Goal: Information Seeking & Learning: Learn about a topic

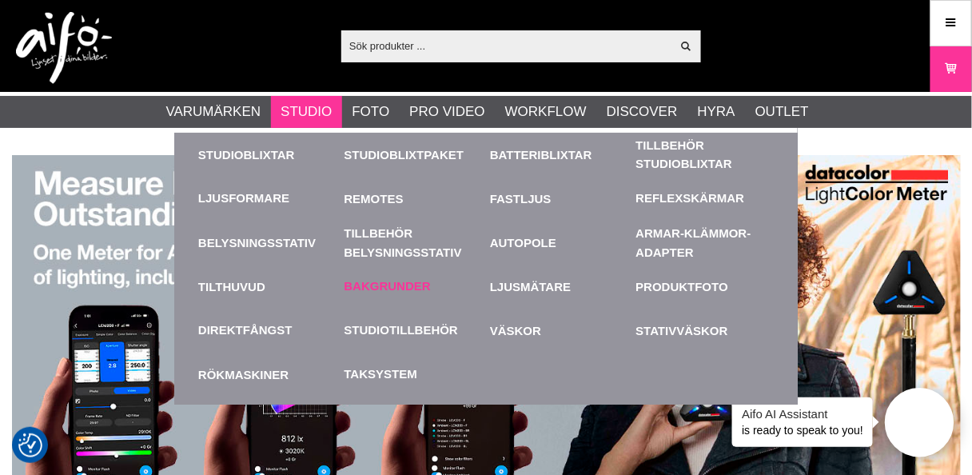
click at [388, 281] on link "Bakgrunder" at bounding box center [387, 286] width 86 height 18
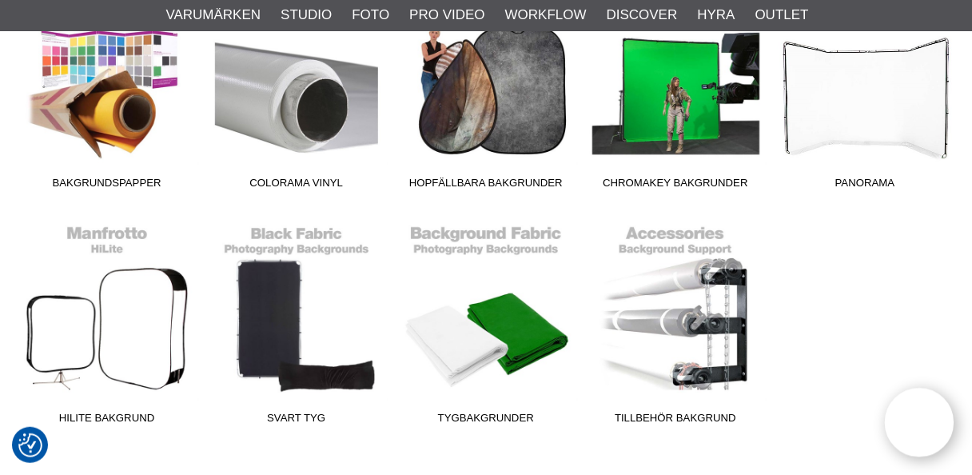
scroll to position [511, 0]
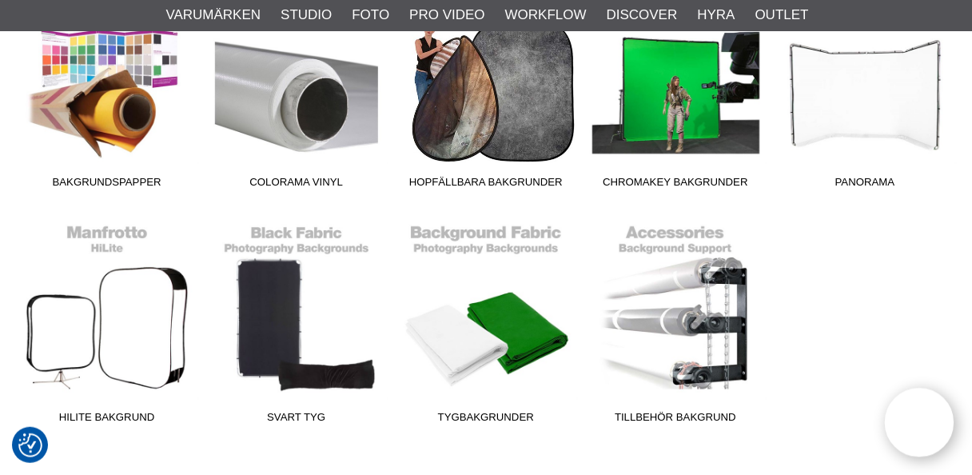
click at [467, 113] on link "Hopfällbara Bakgrunder" at bounding box center [485, 88] width 189 height 216
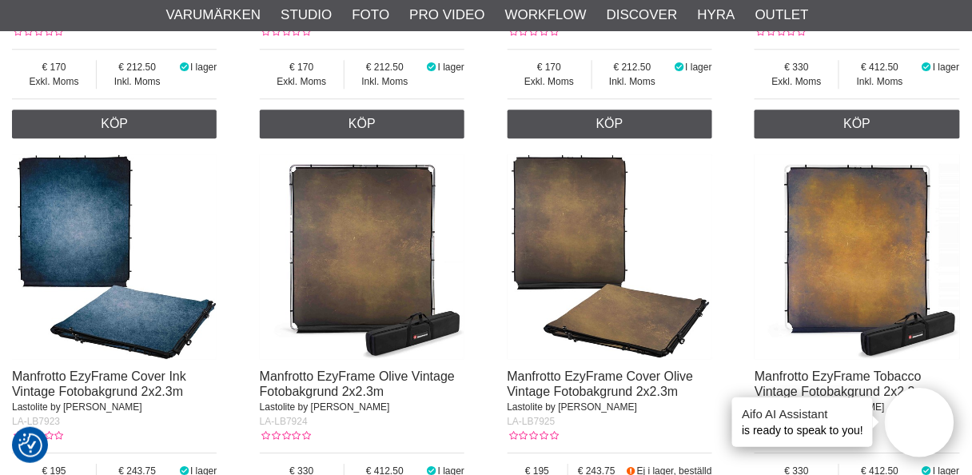
scroll to position [2493, 0]
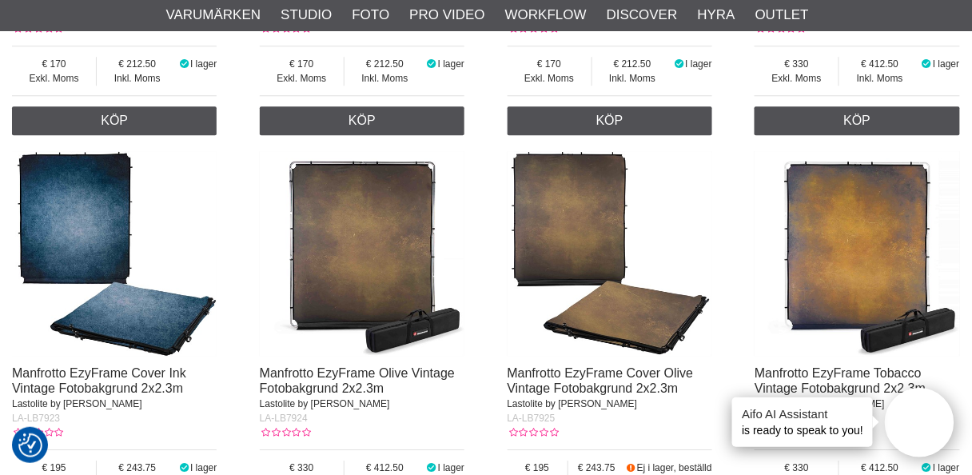
click at [68, 222] on img at bounding box center [114, 253] width 205 height 205
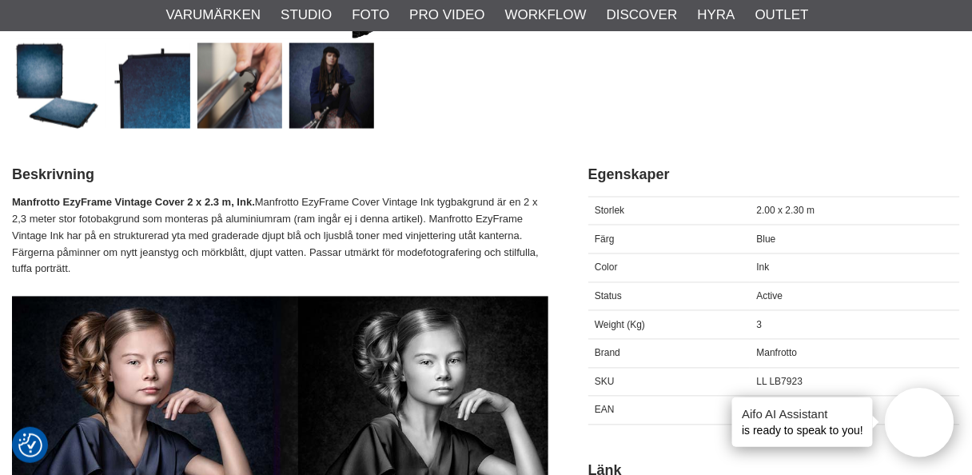
scroll to position [575, 0]
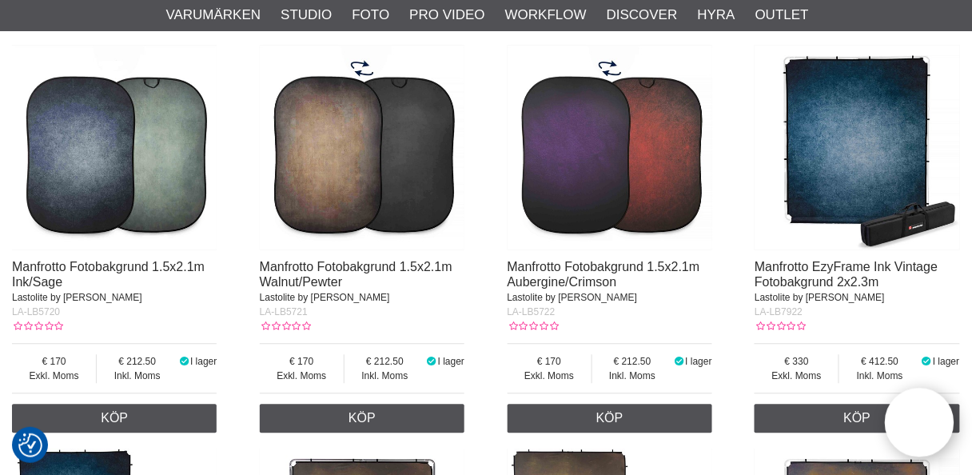
scroll to position [2045, 0]
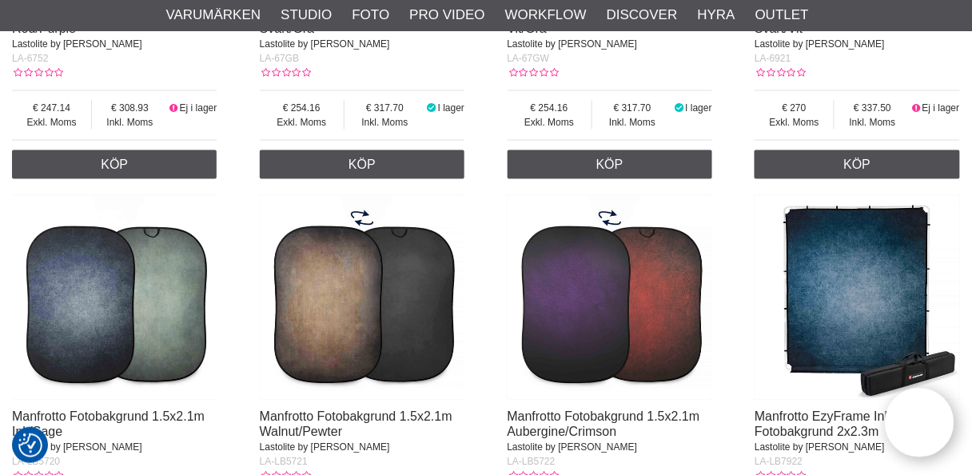
click at [853, 296] on img at bounding box center [856, 297] width 205 height 205
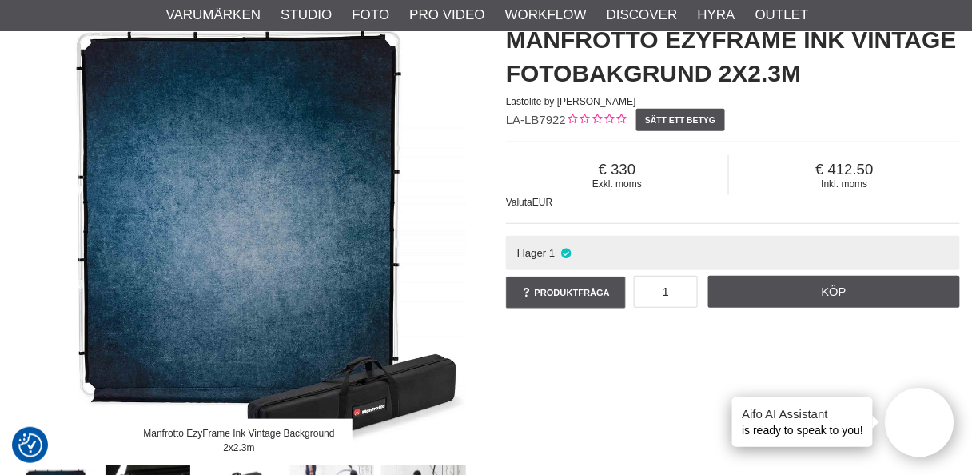
scroll to position [128, 0]
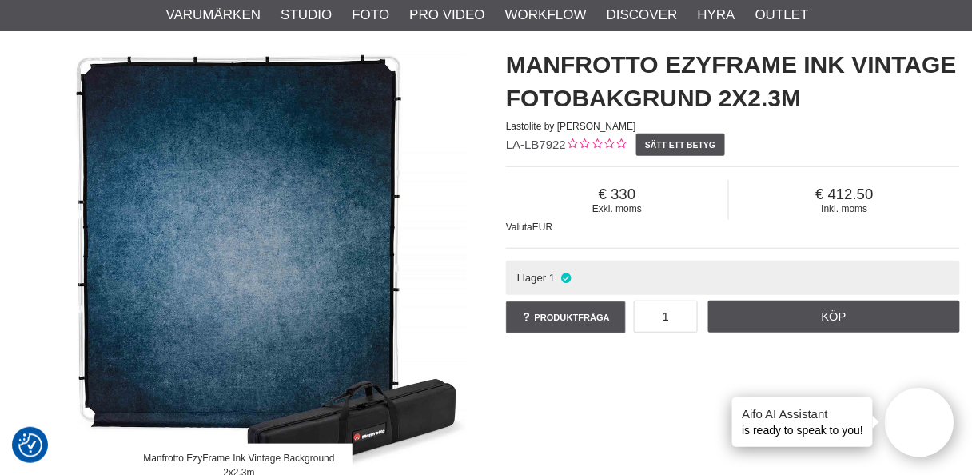
click at [249, 250] on img at bounding box center [239, 259] width 454 height 454
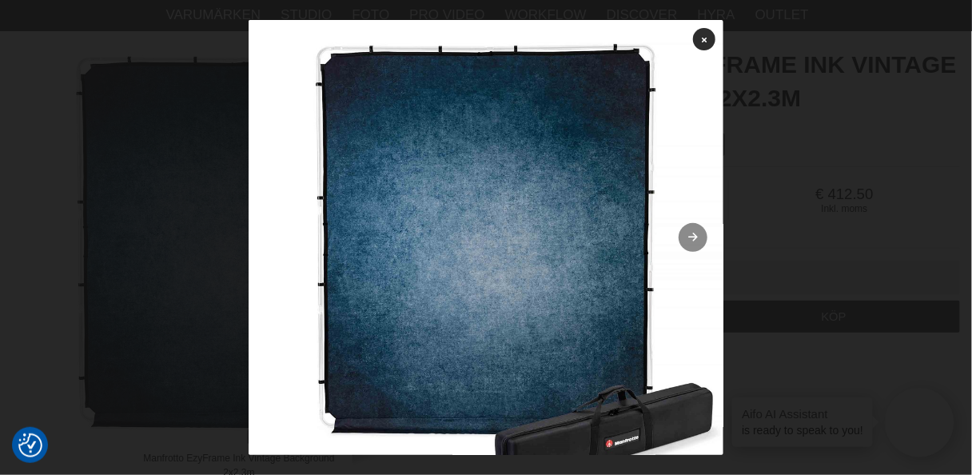
click at [686, 236] on icon at bounding box center [693, 238] width 14 height 10
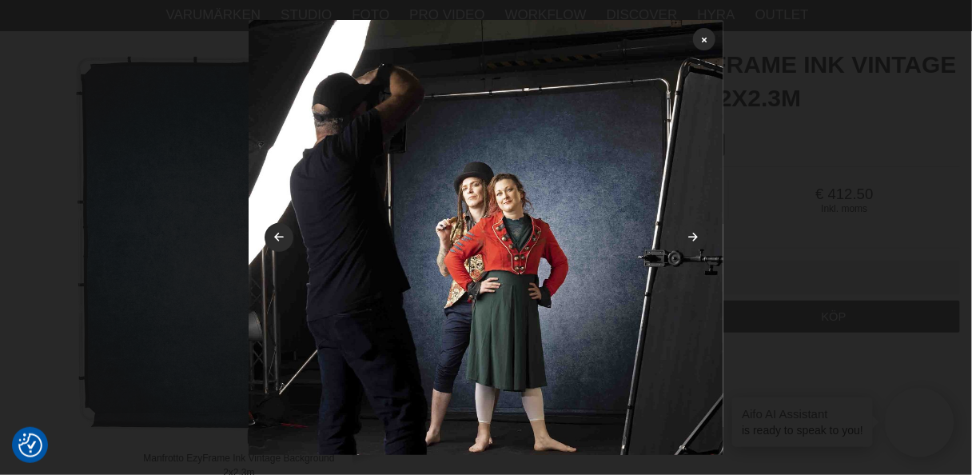
click at [686, 236] on icon at bounding box center [693, 238] width 14 height 10
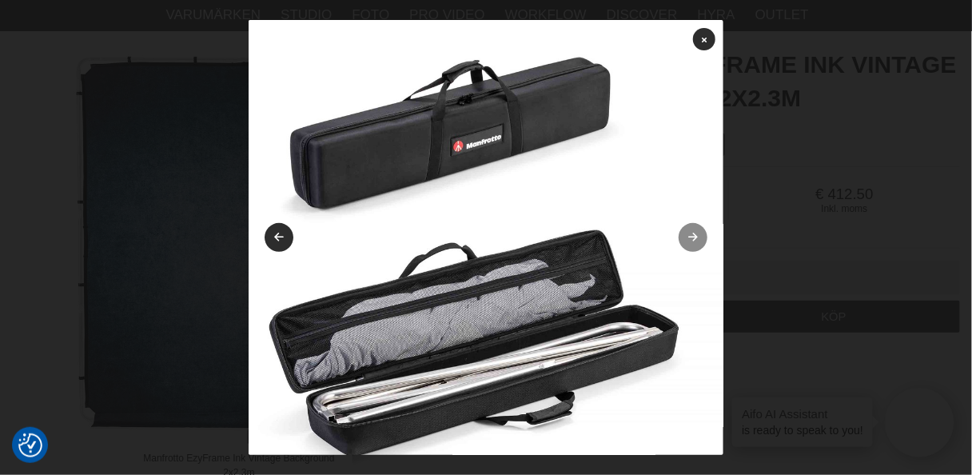
click at [686, 236] on icon at bounding box center [693, 238] width 14 height 10
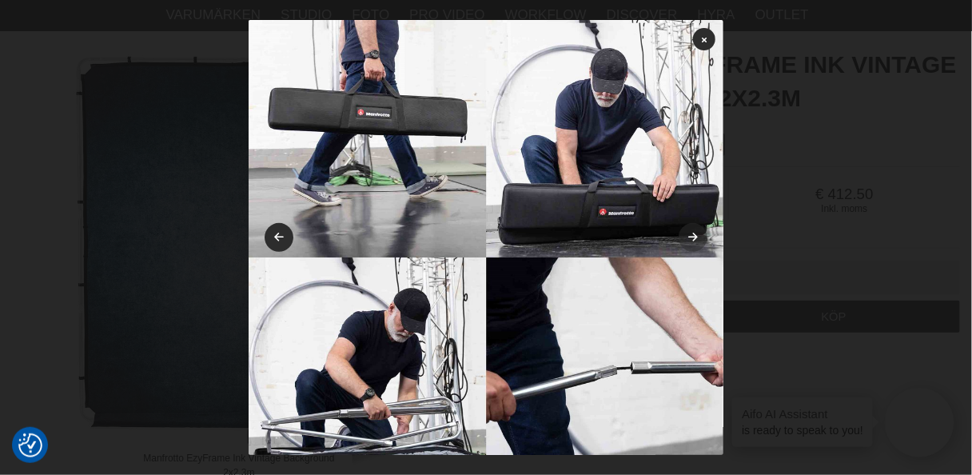
click at [686, 236] on icon at bounding box center [693, 238] width 14 height 10
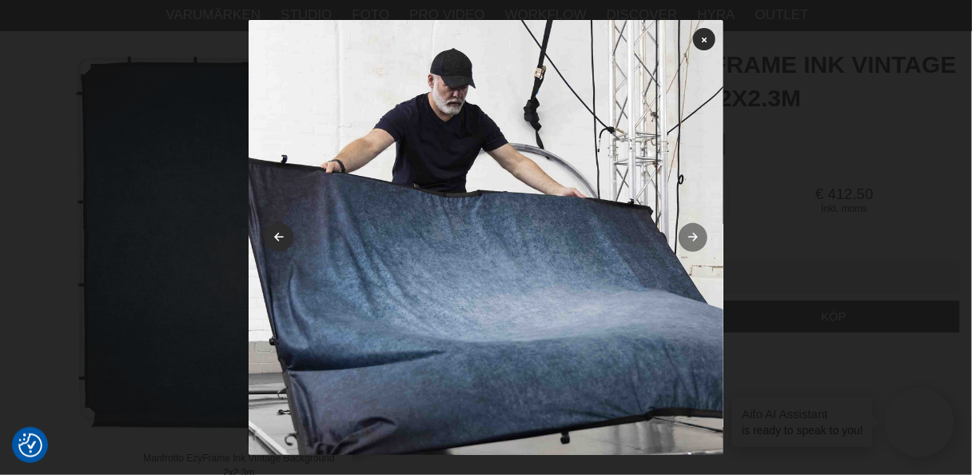
click at [686, 236] on icon at bounding box center [693, 238] width 14 height 10
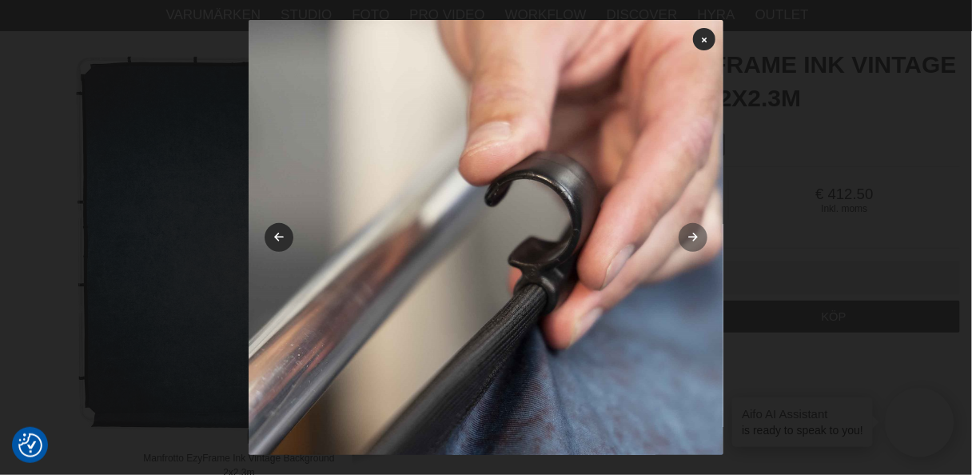
click at [684, 236] on link at bounding box center [692, 237] width 29 height 29
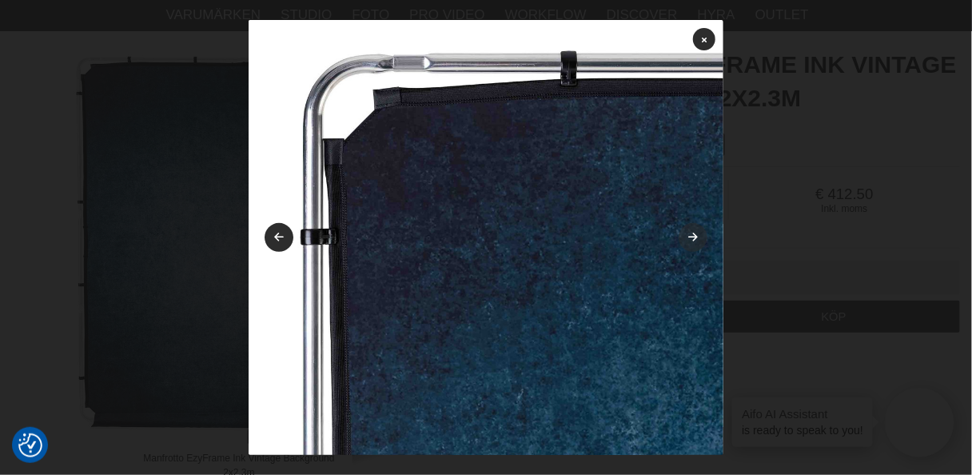
click at [686, 236] on icon at bounding box center [693, 238] width 14 height 10
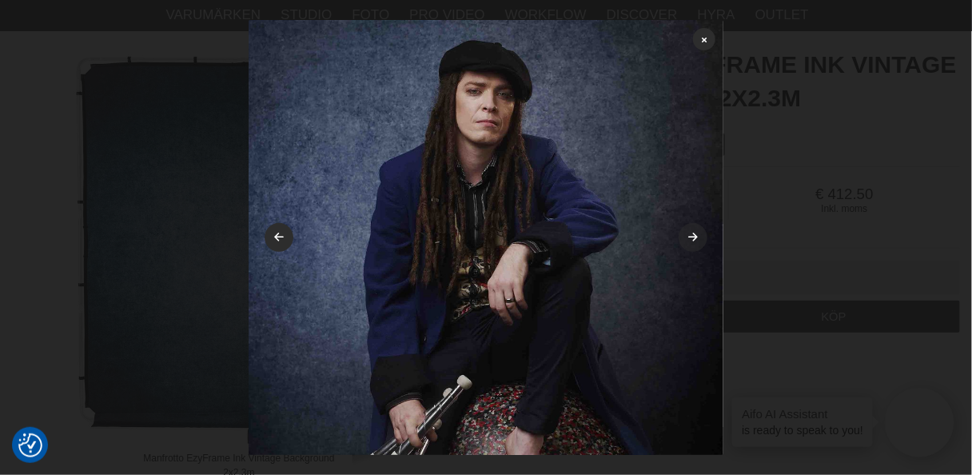
click at [686, 236] on icon at bounding box center [693, 238] width 14 height 10
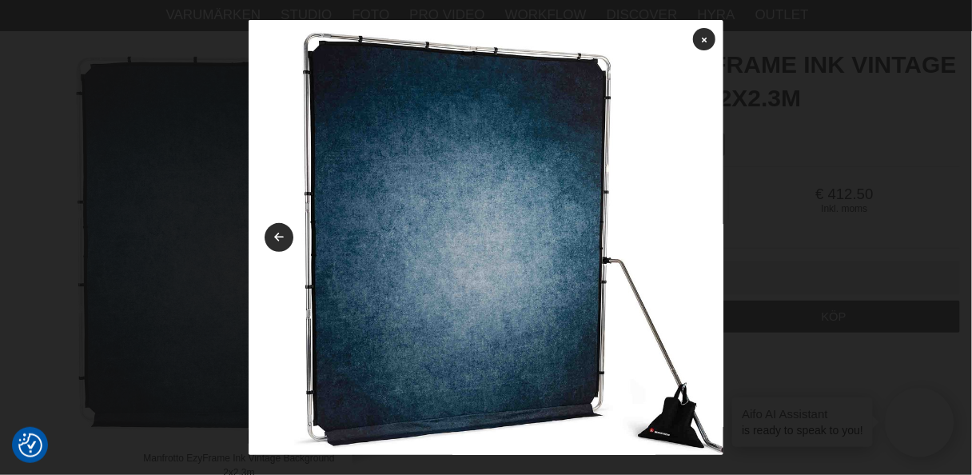
click at [684, 236] on img at bounding box center [485, 257] width 475 height 475
click at [702, 41] on icon at bounding box center [704, 39] width 5 height 9
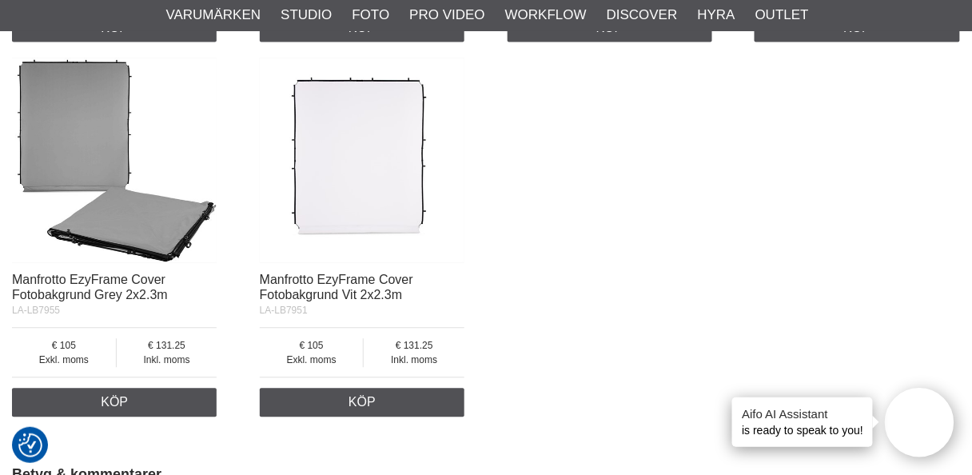
scroll to position [3643, 0]
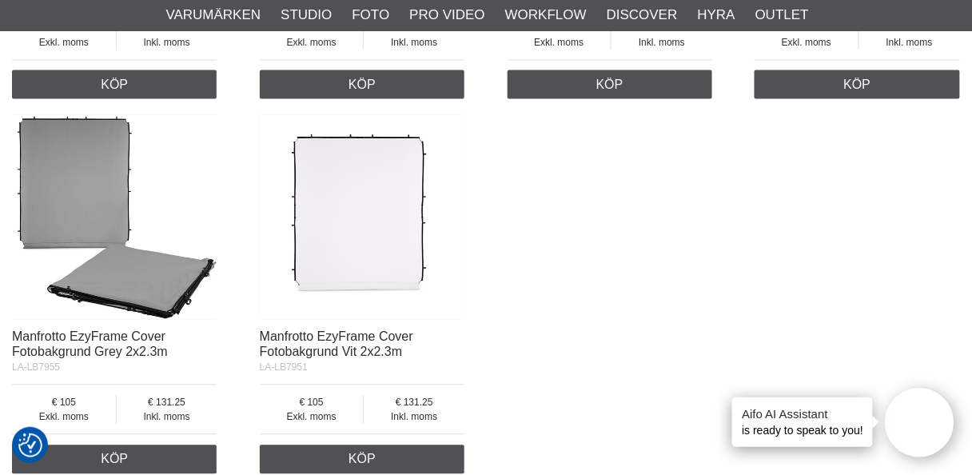
click at [357, 213] on img at bounding box center [362, 217] width 205 height 205
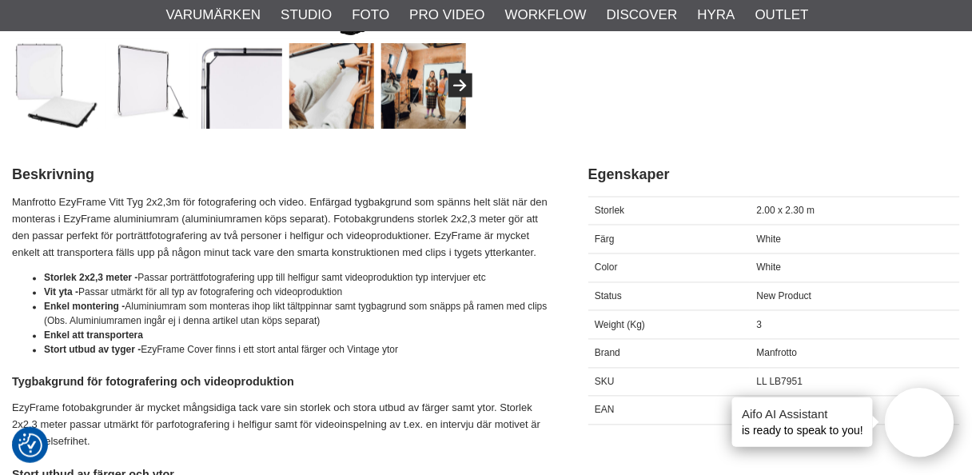
scroll to position [575, 0]
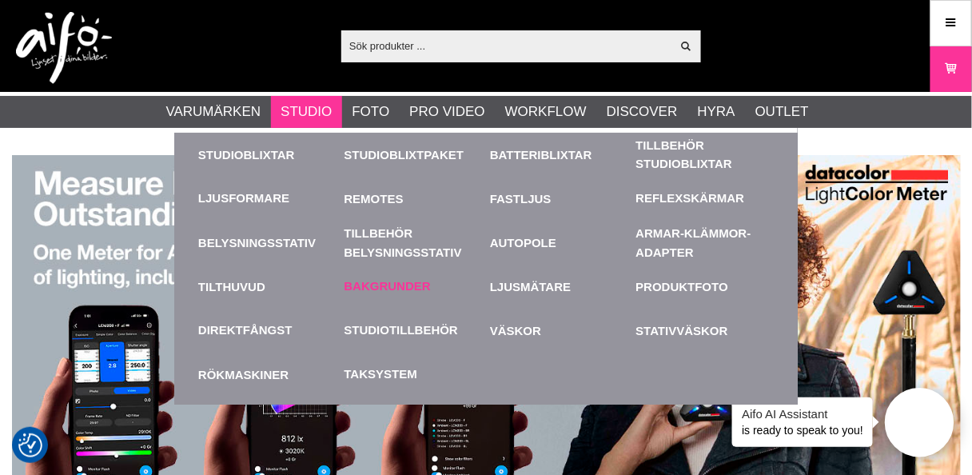
click at [388, 282] on link "Bakgrunder" at bounding box center [387, 286] width 86 height 18
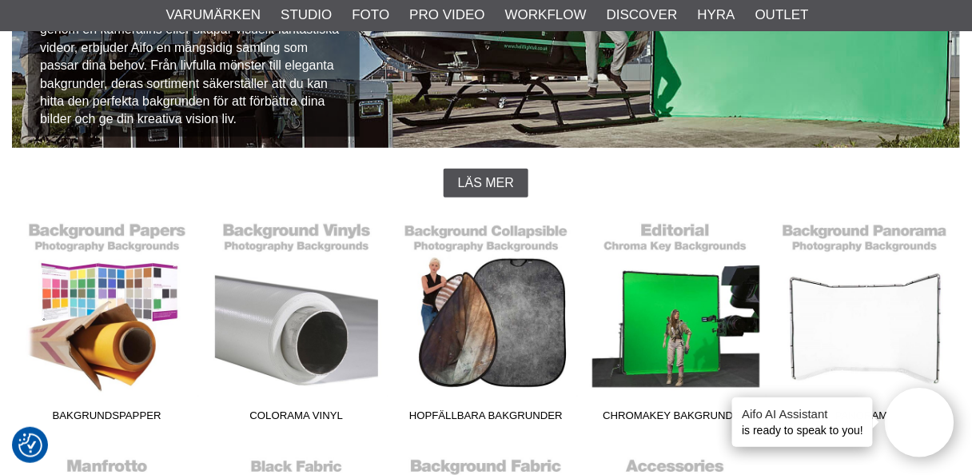
scroll to position [320, 0]
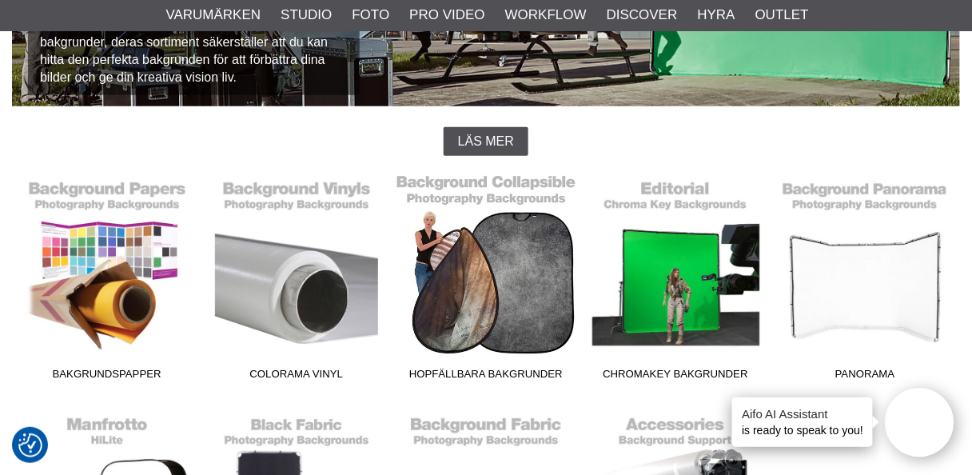
click at [501, 296] on link "Hopfällbara Bakgrunder" at bounding box center [485, 280] width 189 height 216
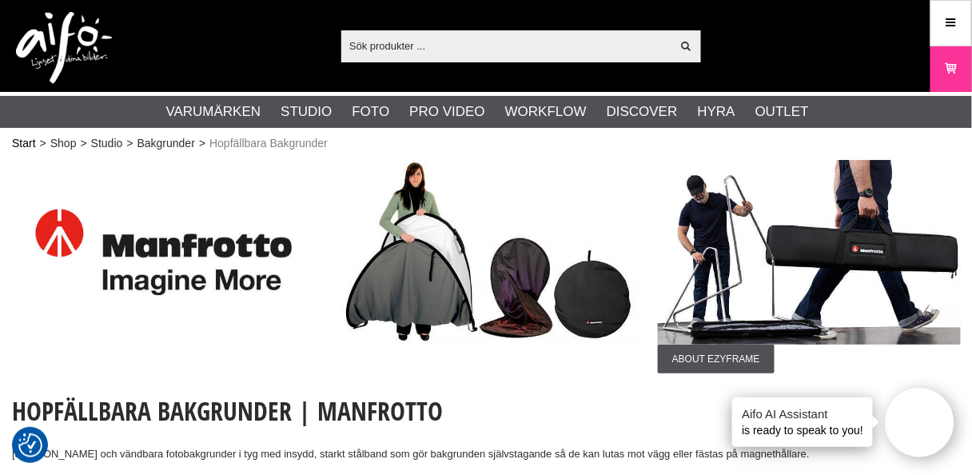
click at [21, 140] on link "Start" at bounding box center [24, 143] width 24 height 17
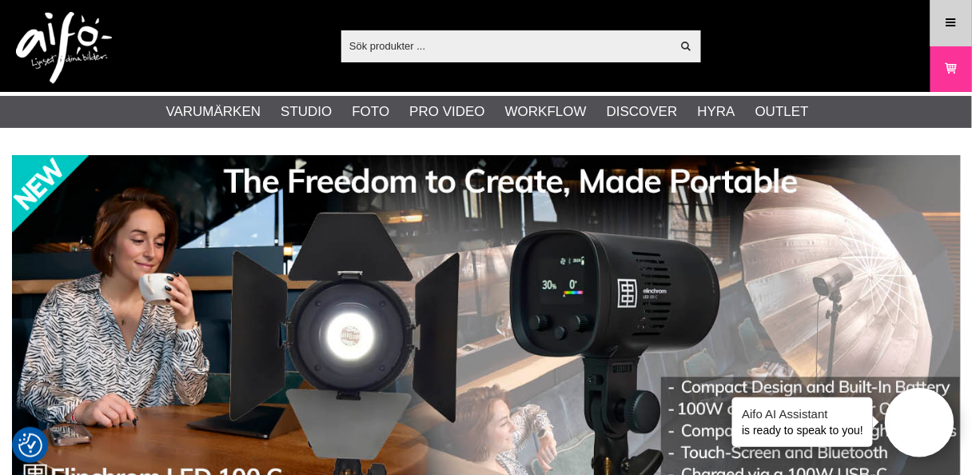
click at [949, 13] on link "Meny" at bounding box center [951, 23] width 40 height 38
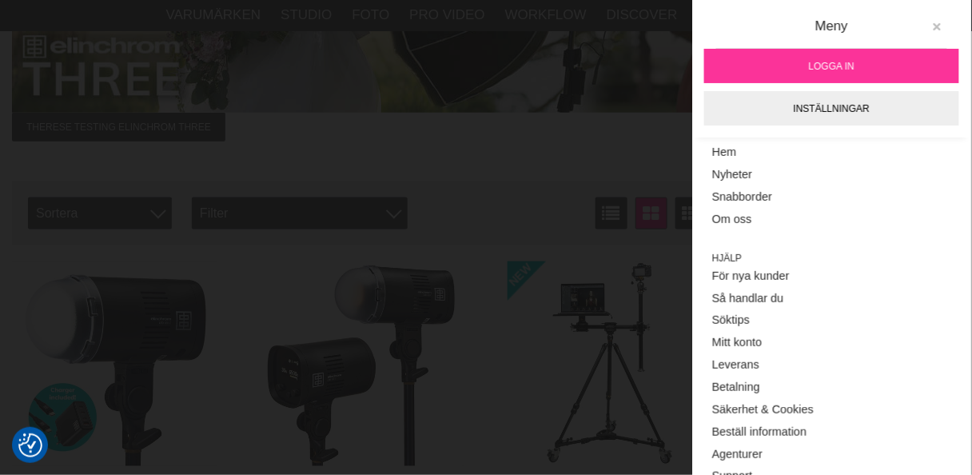
click at [931, 26] on icon at bounding box center [936, 27] width 11 height 11
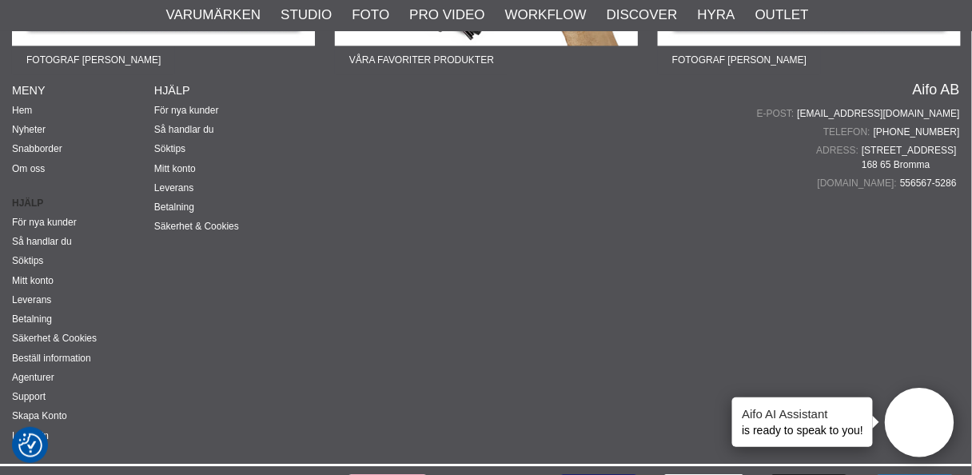
scroll to position [4025, 0]
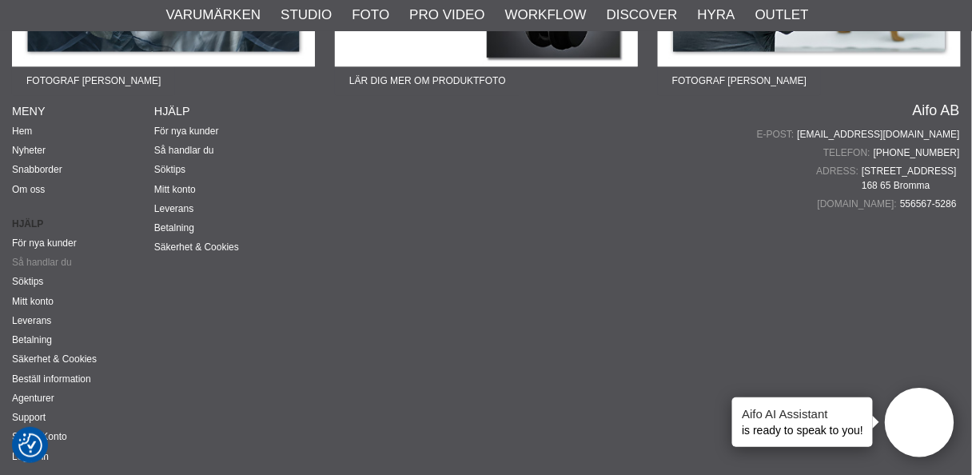
click at [42, 256] on link "Så handlar du" at bounding box center [42, 261] width 60 height 11
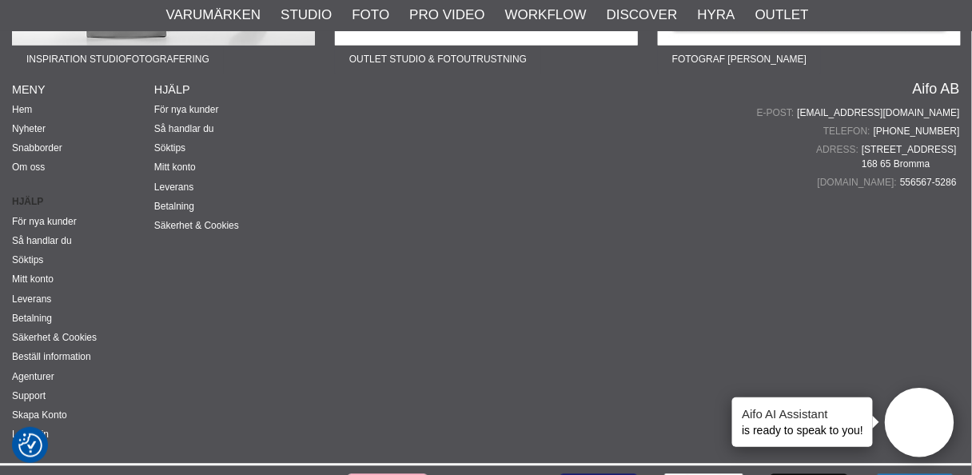
scroll to position [2250, 0]
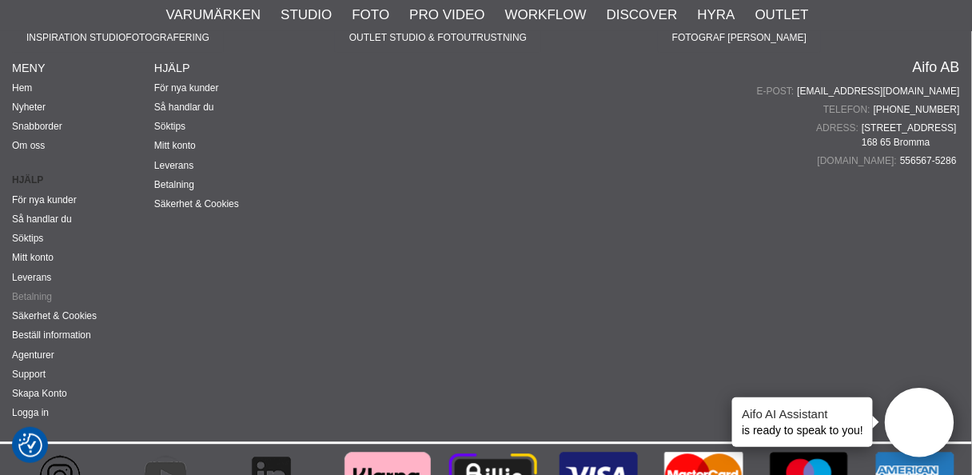
click at [34, 292] on link "Betalning" at bounding box center [32, 297] width 40 height 11
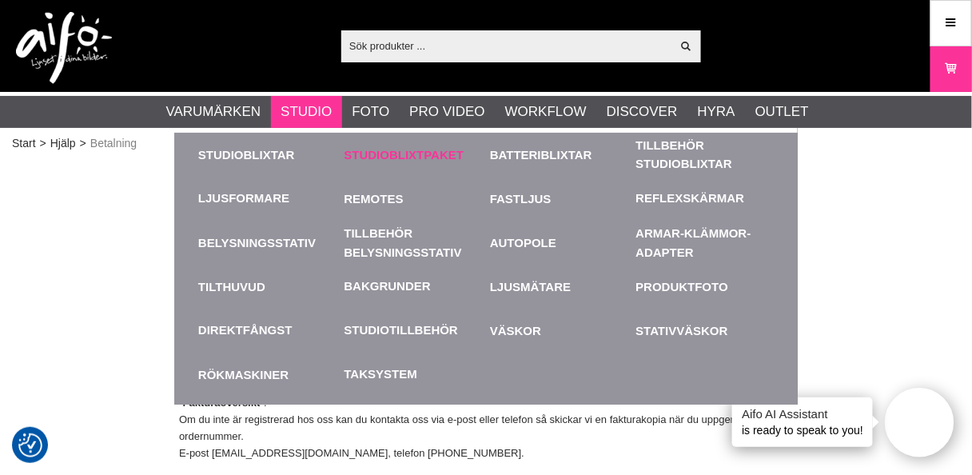
click at [423, 153] on link "Studioblixtpaket" at bounding box center [413, 155] width 138 height 44
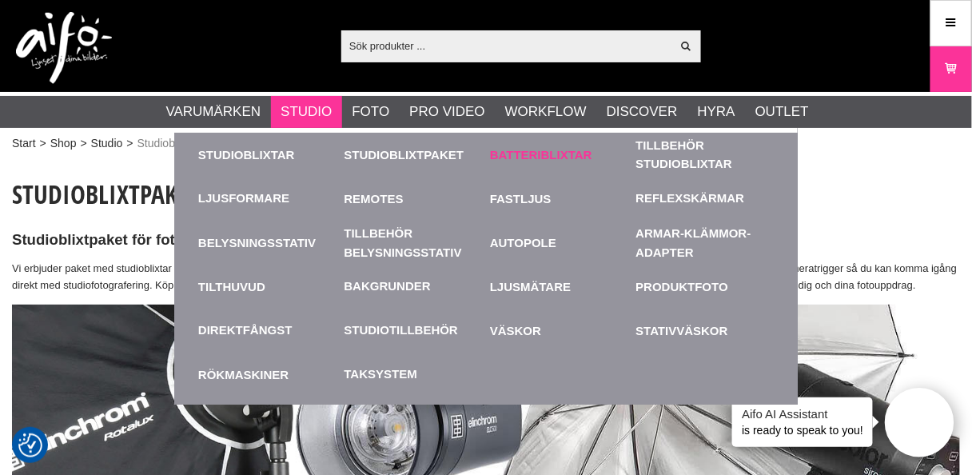
click at [538, 154] on link "Batteriblixtar" at bounding box center [559, 155] width 138 height 44
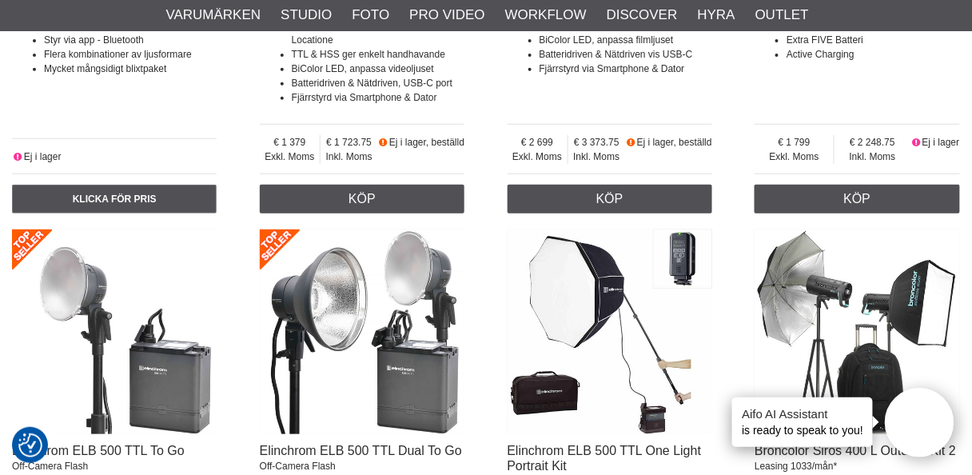
scroll to position [1790, 0]
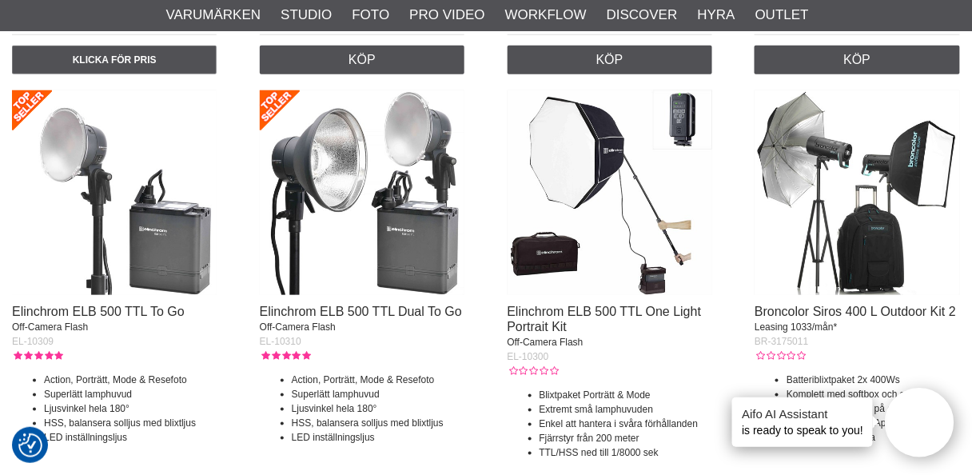
click at [391, 246] on img at bounding box center [362, 192] width 205 height 205
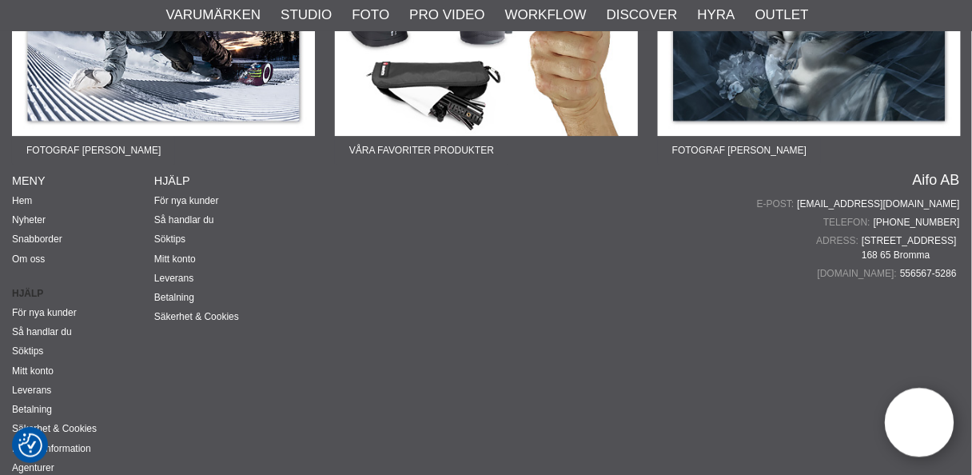
scroll to position [8901, 0]
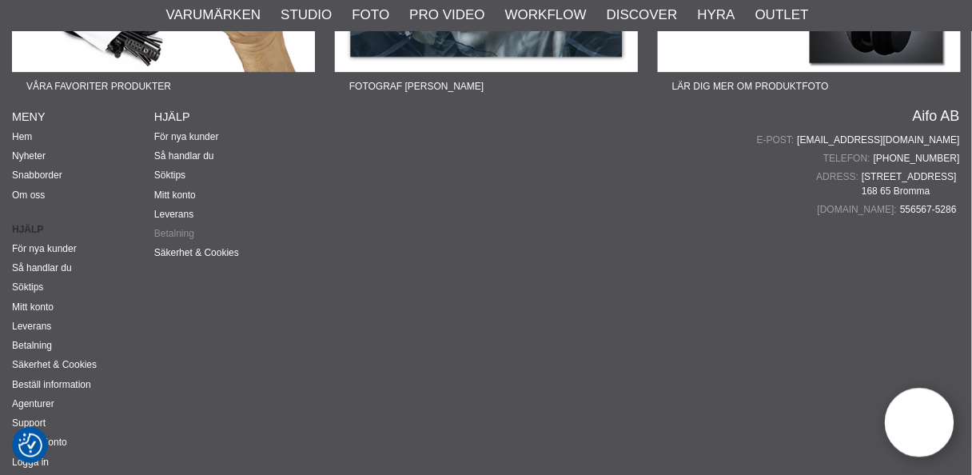
click at [172, 228] on link "Betalning" at bounding box center [174, 233] width 40 height 11
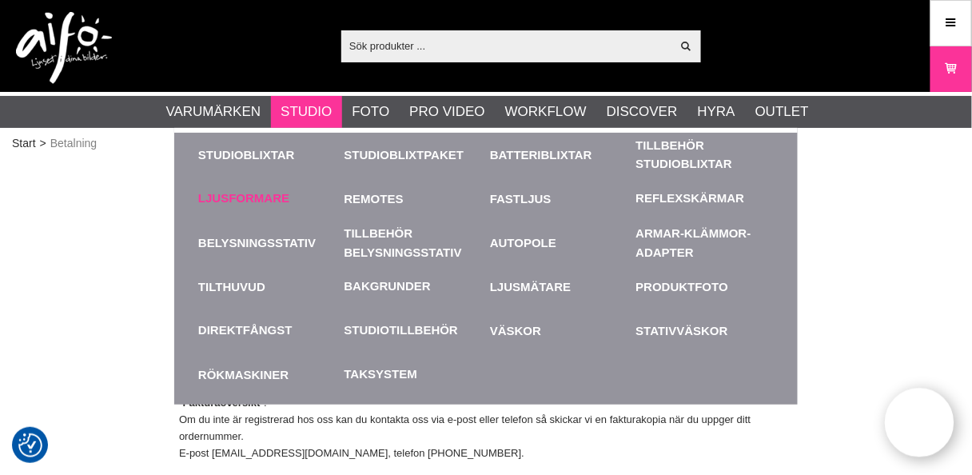
click at [251, 193] on link "Ljusformare" at bounding box center [243, 198] width 91 height 18
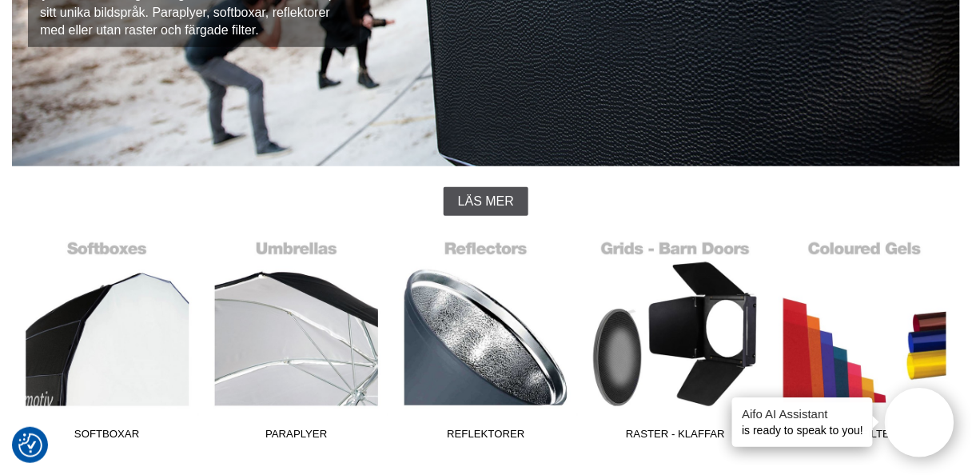
scroll to position [320, 0]
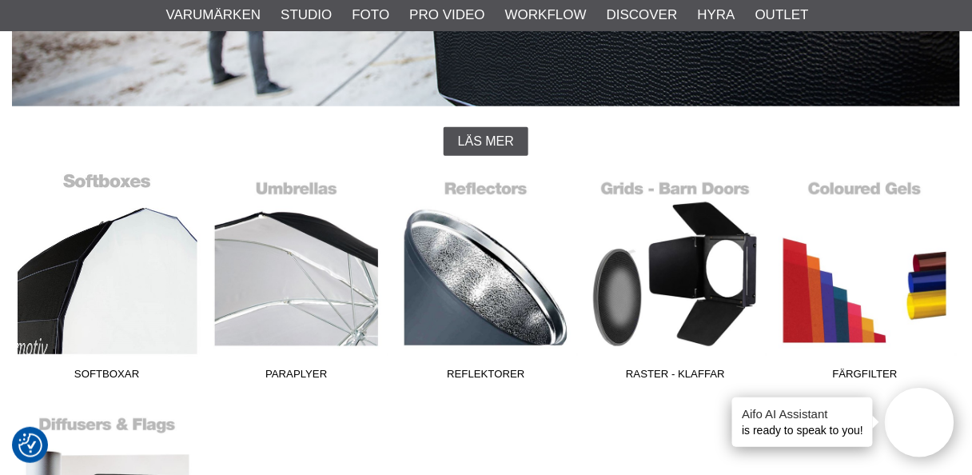
click at [117, 308] on link "Softboxar" at bounding box center [106, 280] width 189 height 216
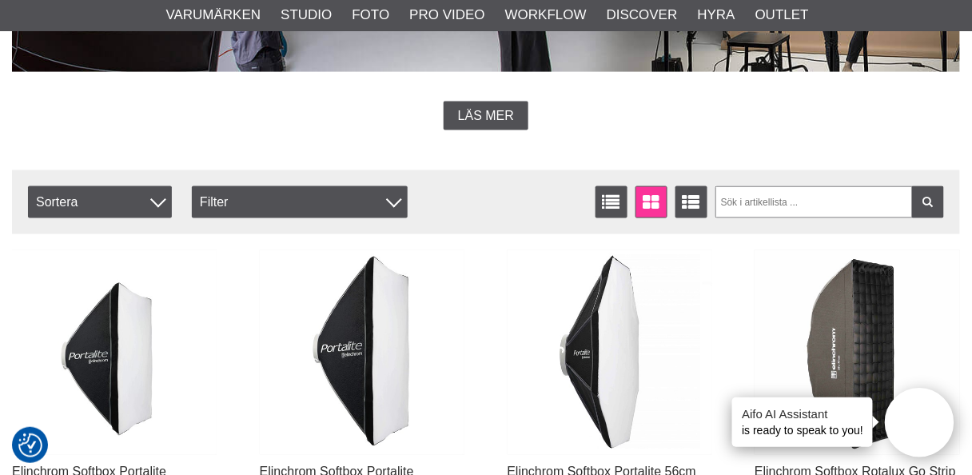
scroll to position [511, 0]
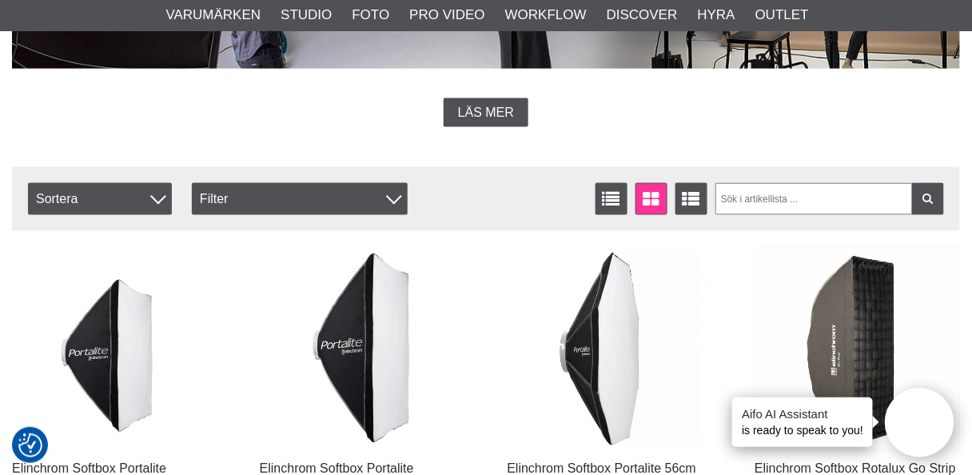
click at [857, 337] on img at bounding box center [856, 349] width 205 height 205
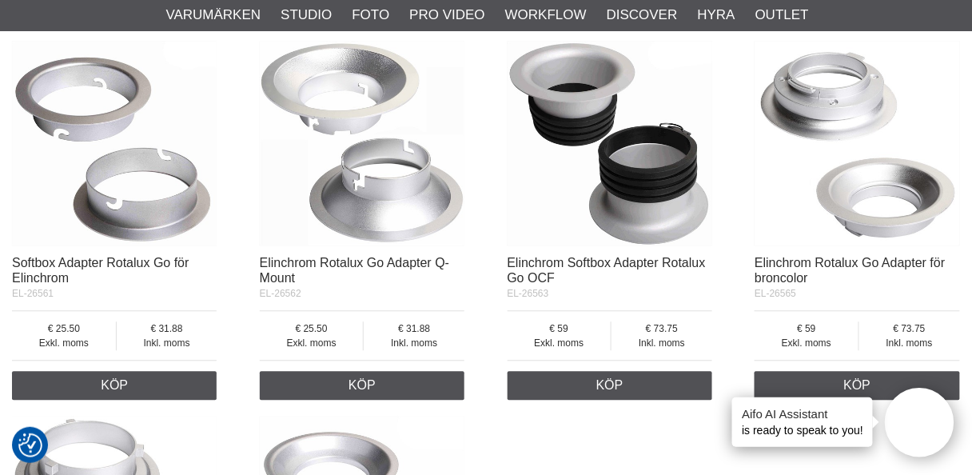
scroll to position [2429, 0]
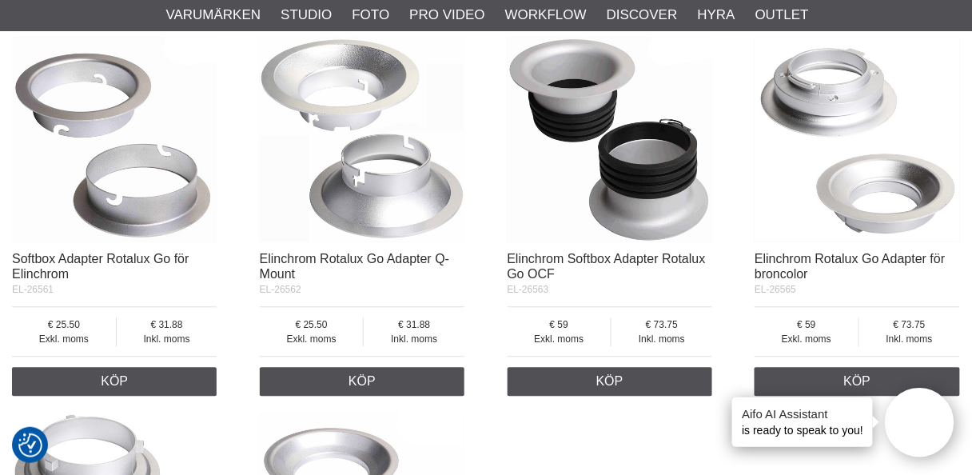
click at [377, 209] on img at bounding box center [362, 139] width 205 height 205
